Goal: Task Accomplishment & Management: Use online tool/utility

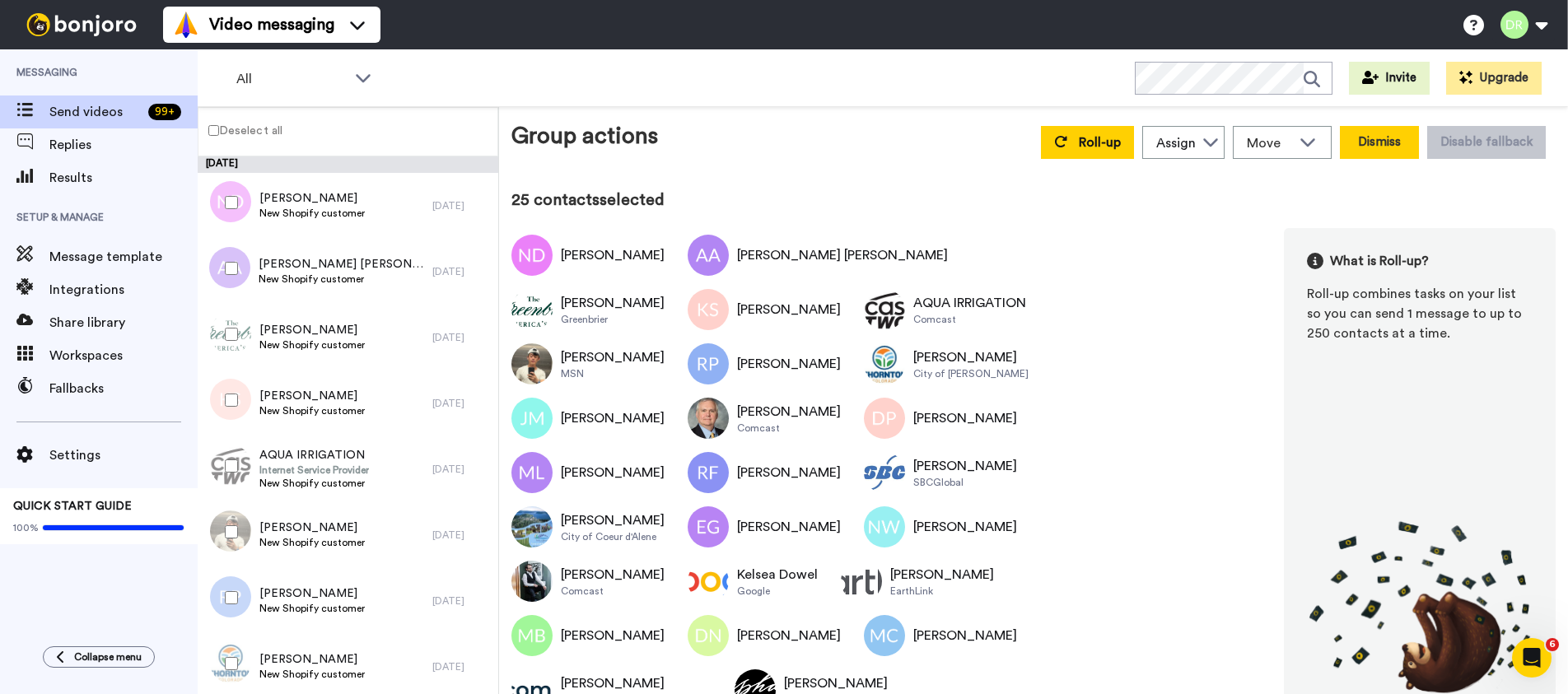
click at [1371, 135] on button "Dismiss" at bounding box center [1379, 141] width 79 height 33
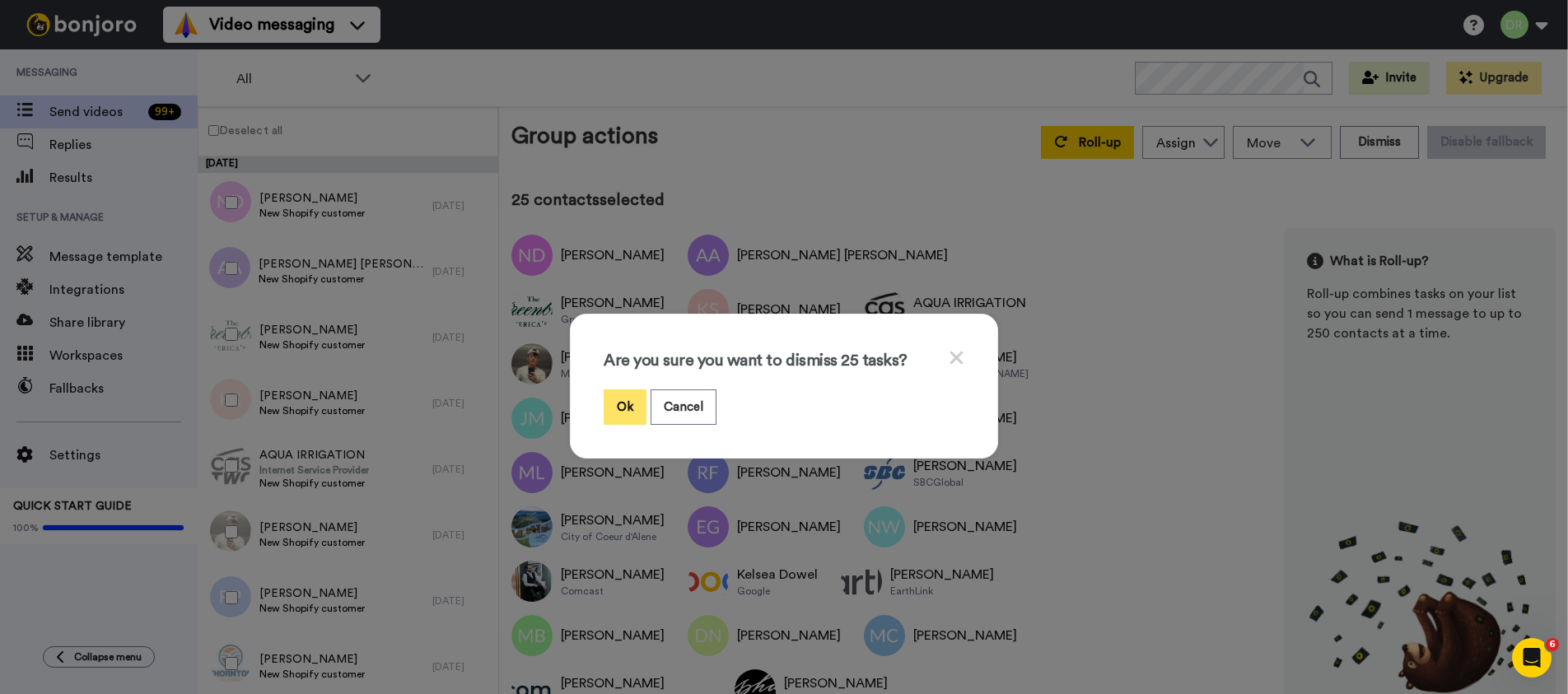
click at [626, 401] on button "Ok" at bounding box center [625, 407] width 43 height 35
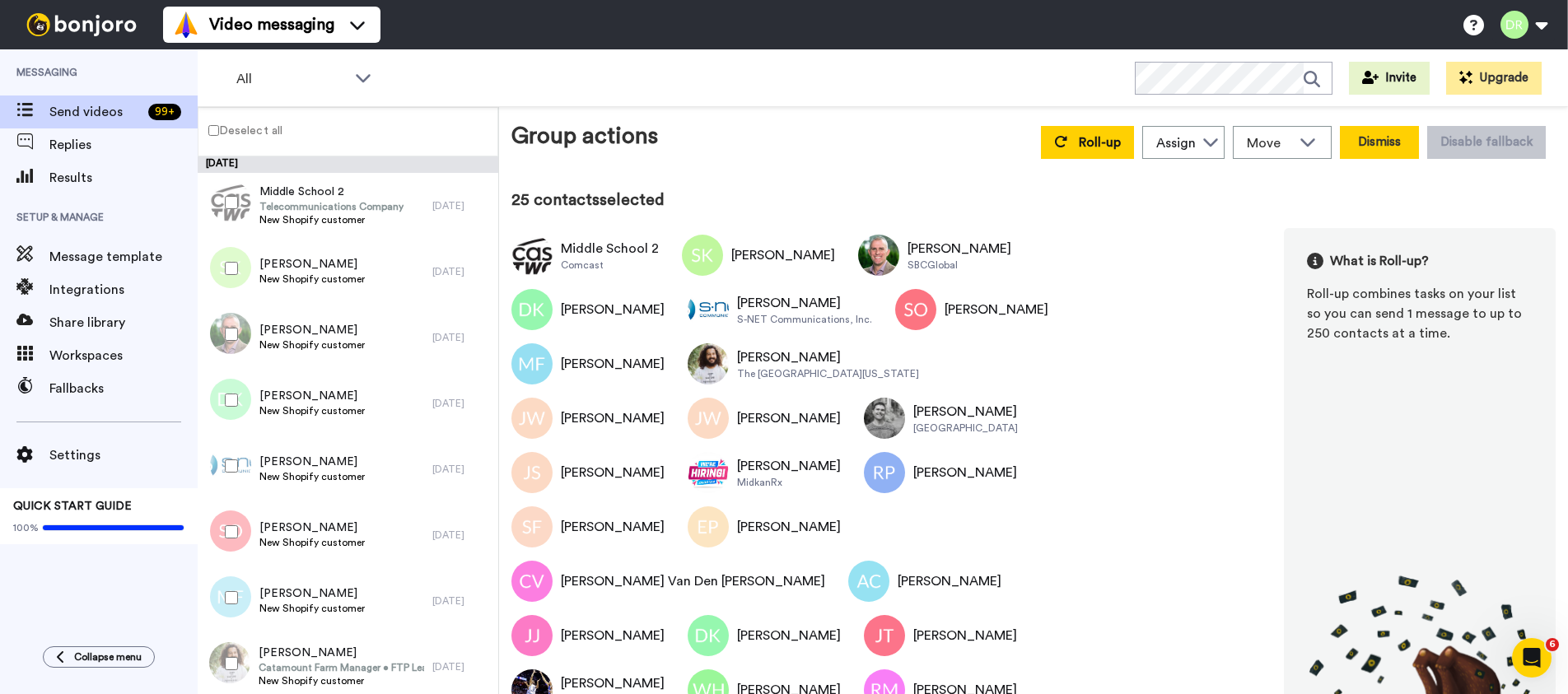
click at [1375, 135] on button "Dismiss" at bounding box center [1379, 141] width 79 height 33
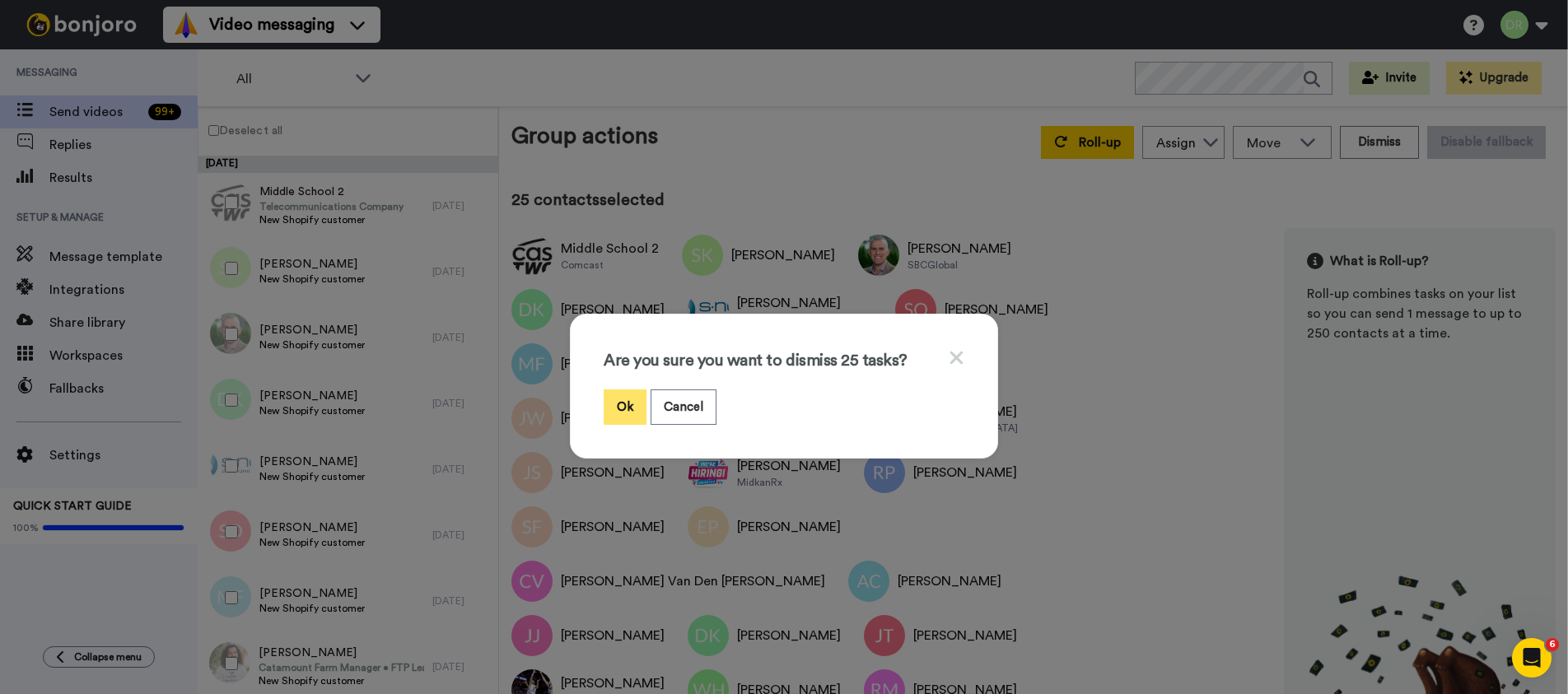
click at [630, 405] on button "Ok" at bounding box center [625, 407] width 43 height 35
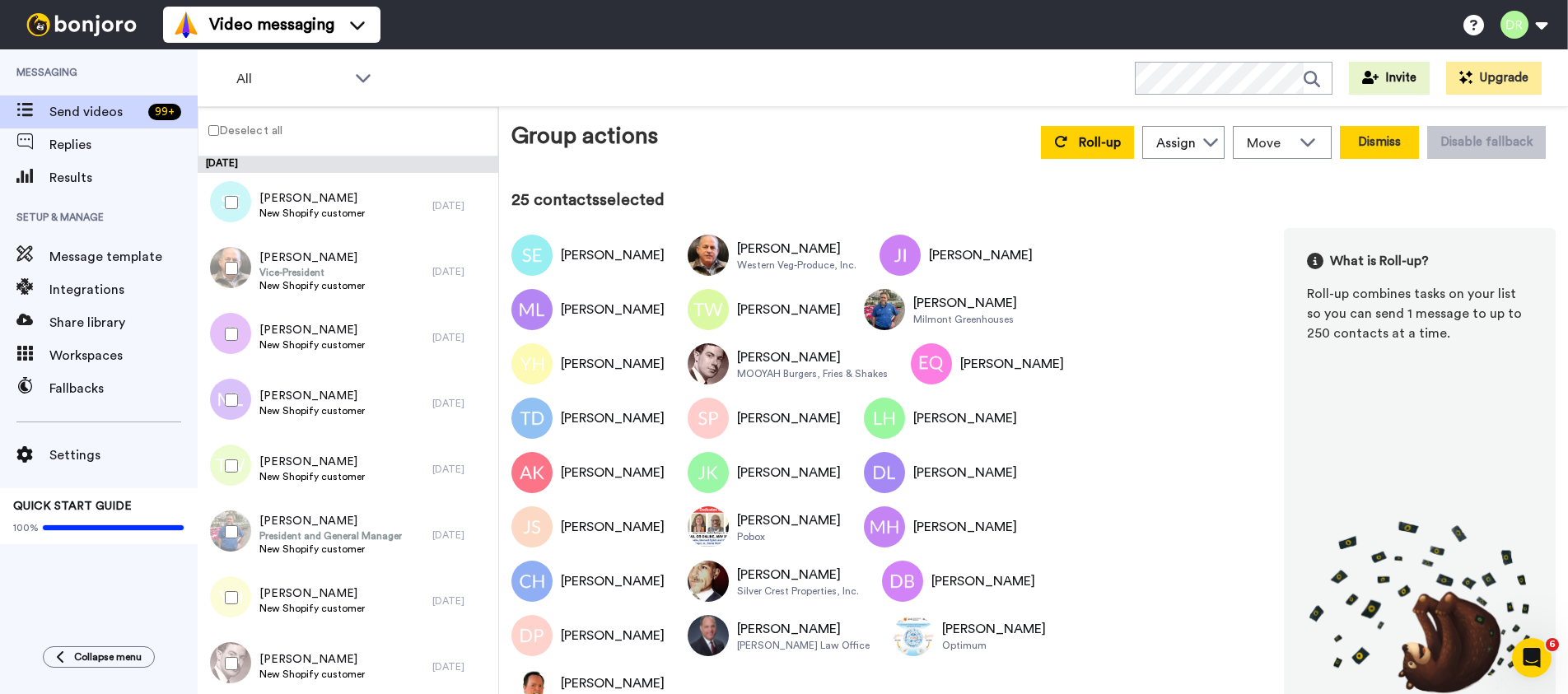
click at [1376, 140] on button "Dismiss" at bounding box center [1379, 141] width 79 height 33
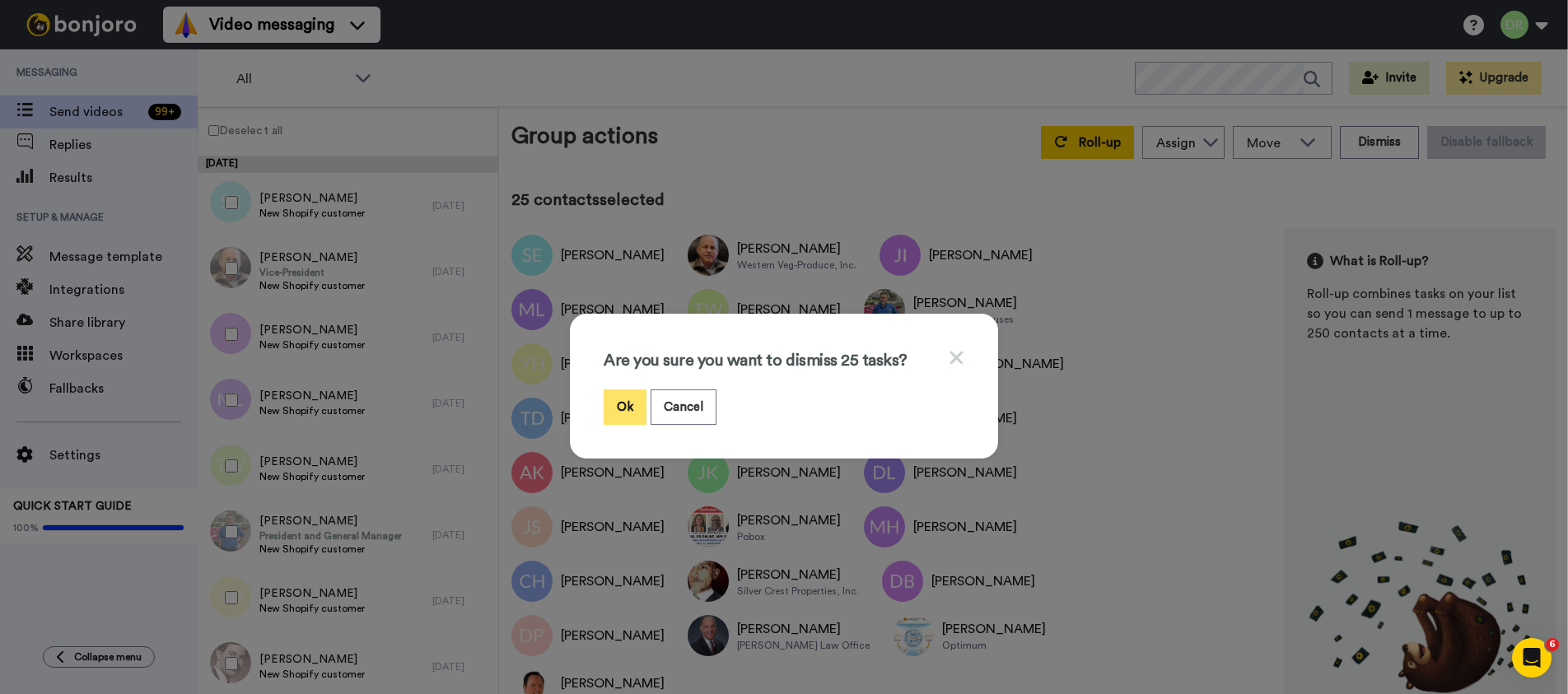
click at [625, 406] on button "Ok" at bounding box center [625, 407] width 43 height 35
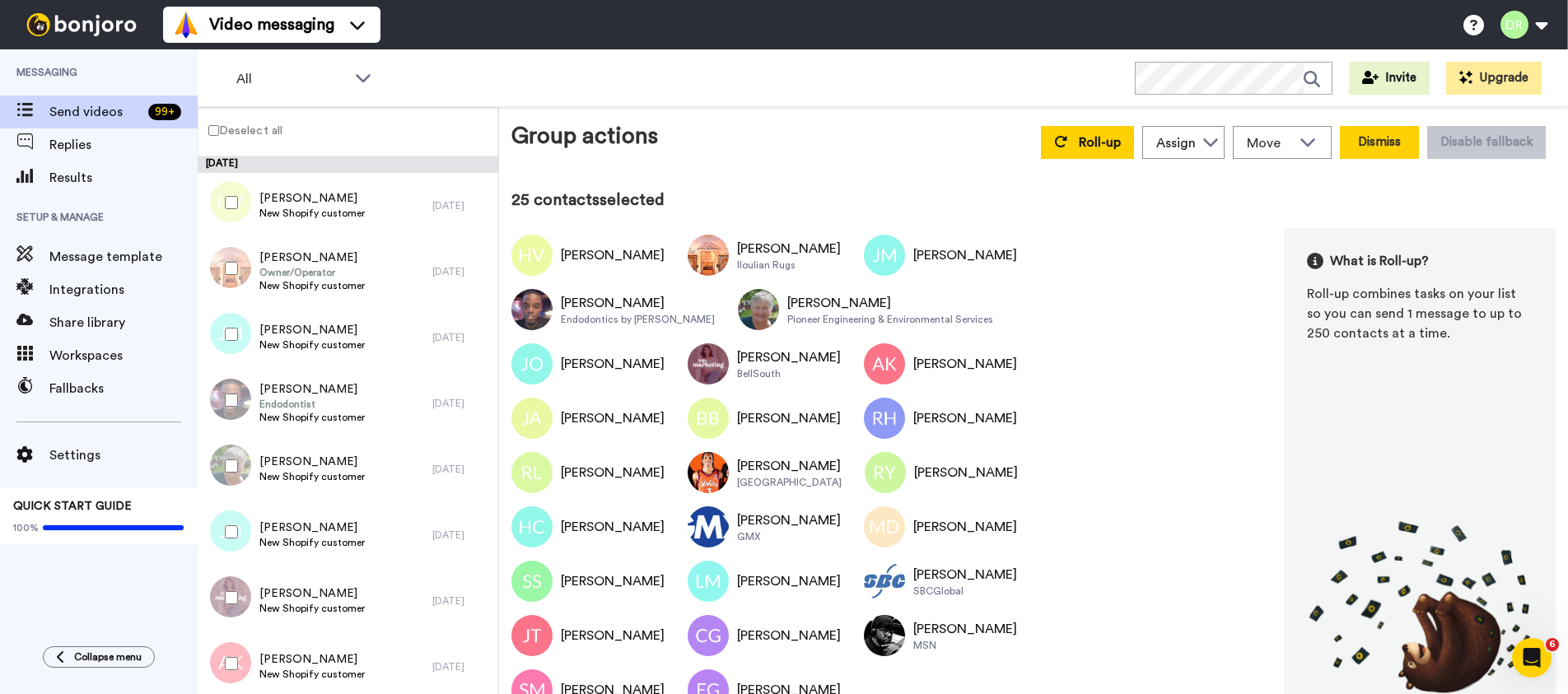
click at [1386, 140] on button "Dismiss" at bounding box center [1379, 141] width 79 height 33
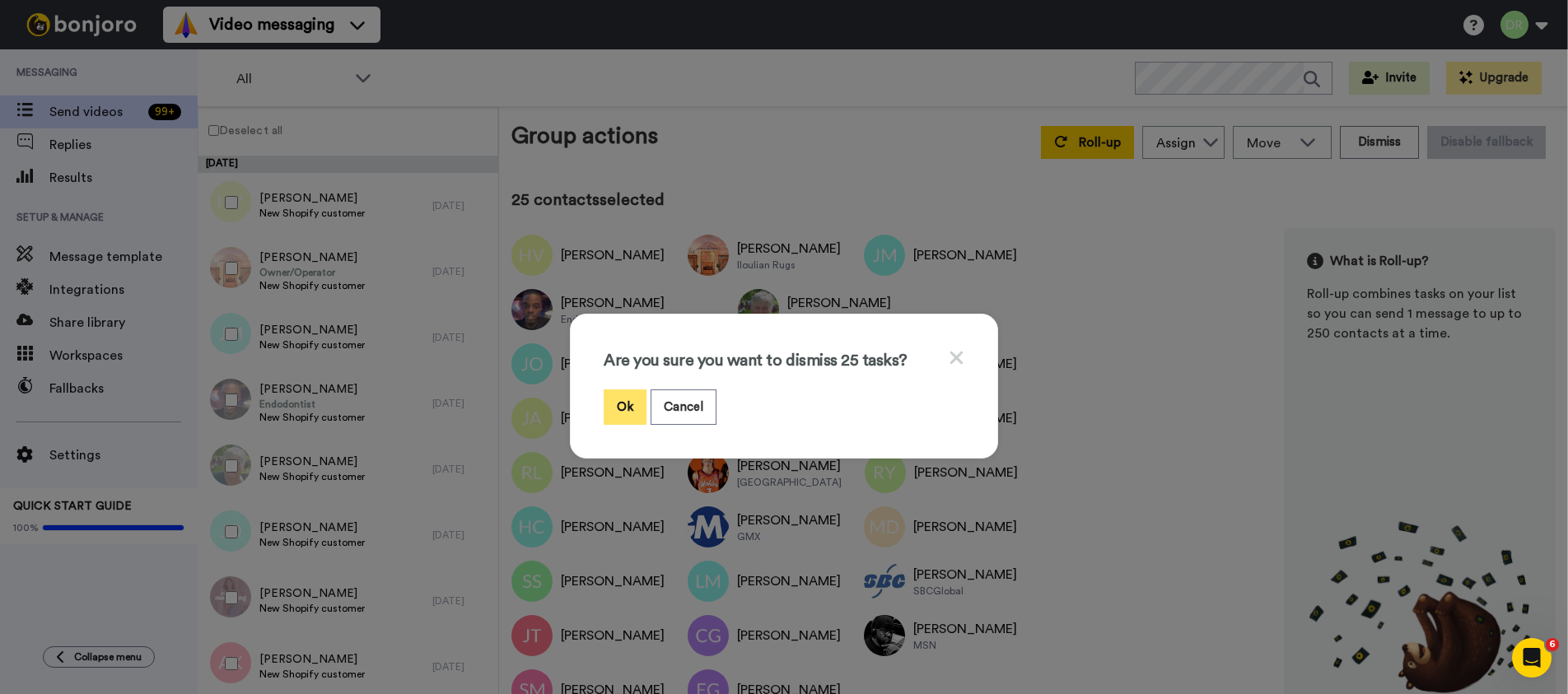
click at [609, 404] on button "Ok" at bounding box center [625, 407] width 43 height 35
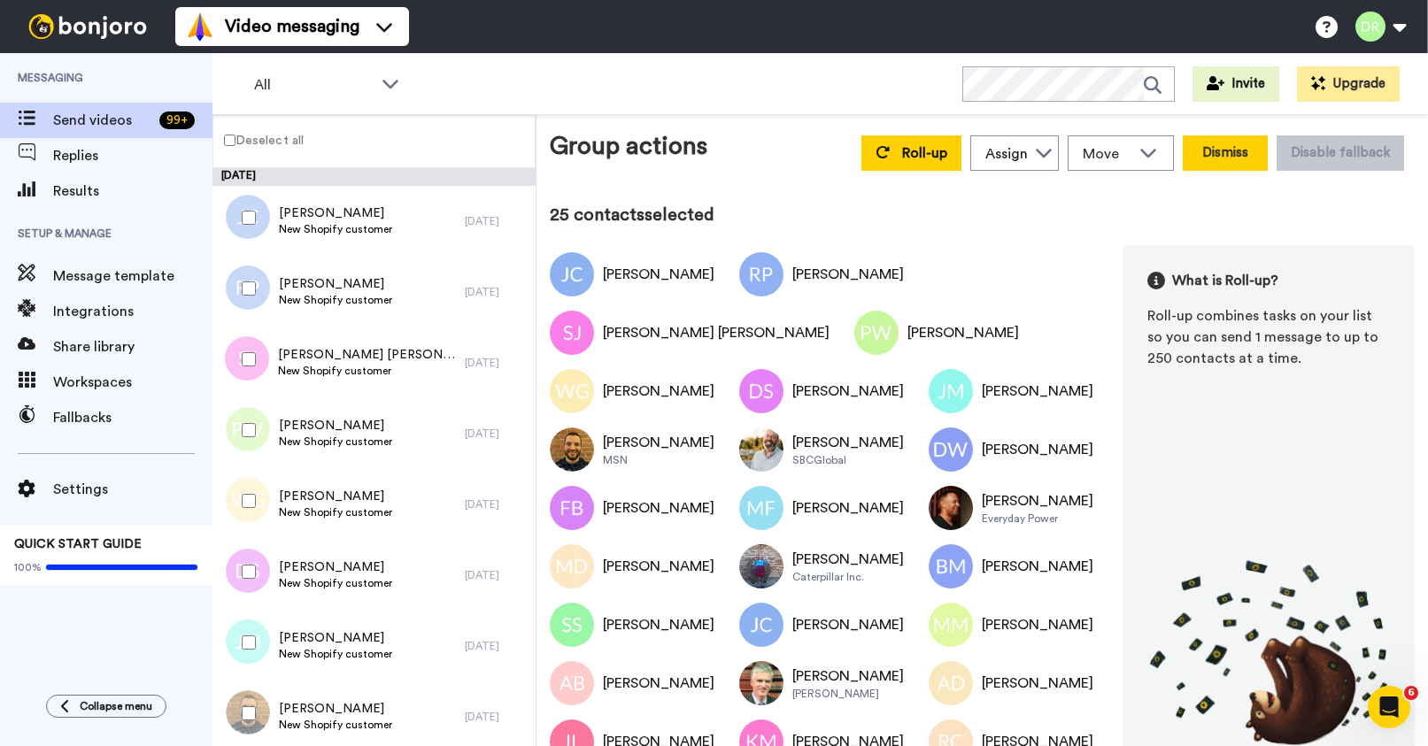
click at [1238, 149] on button "Dismiss" at bounding box center [1225, 152] width 85 height 35
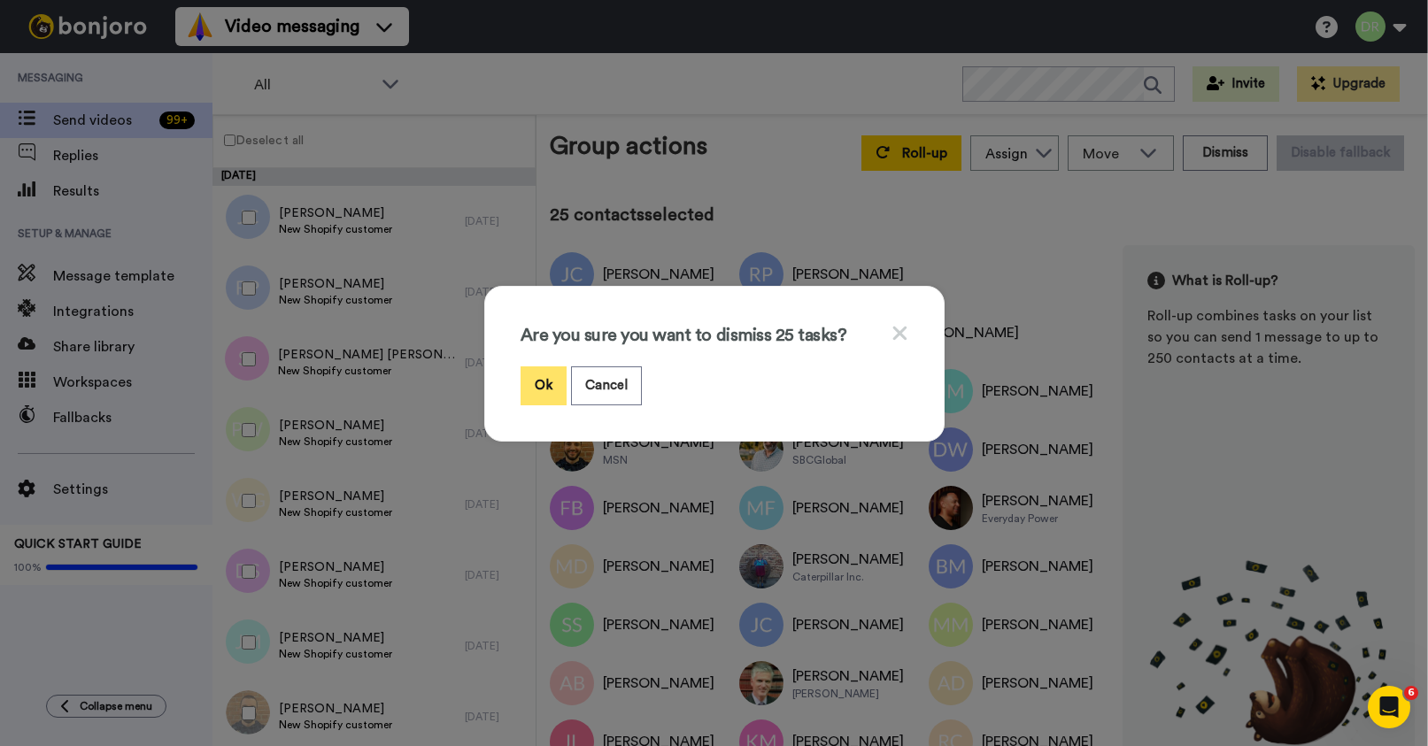
click at [545, 381] on button "Ok" at bounding box center [544, 386] width 46 height 38
